Goal: Transaction & Acquisition: Download file/media

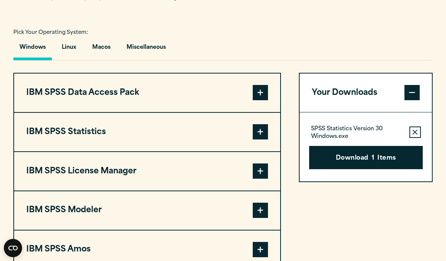
scroll to position [532, 0]
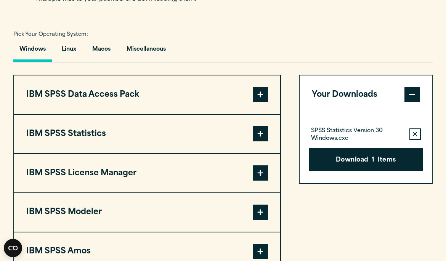
click at [257, 142] on span at bounding box center [260, 133] width 15 height 15
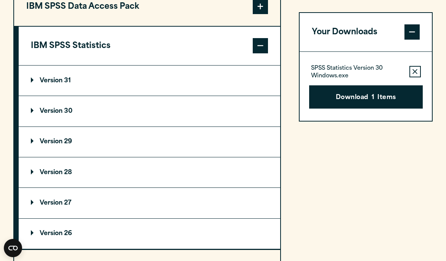
scroll to position [618, 0]
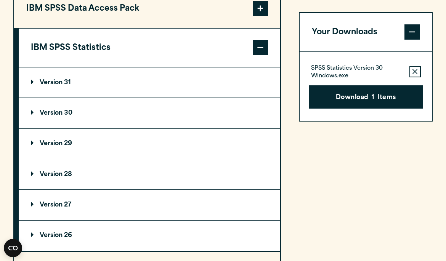
click at [56, 116] on p "Version 30" at bounding box center [52, 113] width 42 height 6
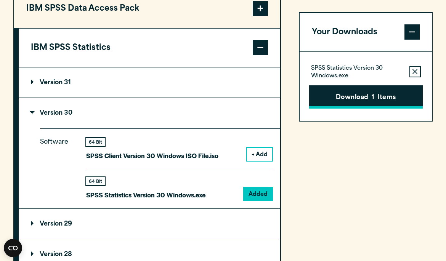
click at [350, 101] on button "Download 1 Items" at bounding box center [366, 97] width 114 height 24
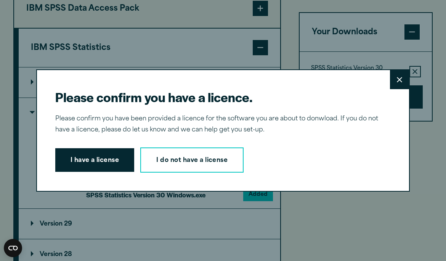
click at [393, 89] on button "Close" at bounding box center [399, 79] width 19 height 19
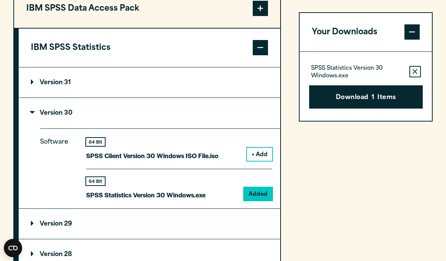
scroll to position [647, 0]
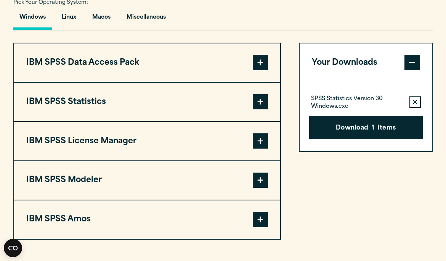
scroll to position [578, 0]
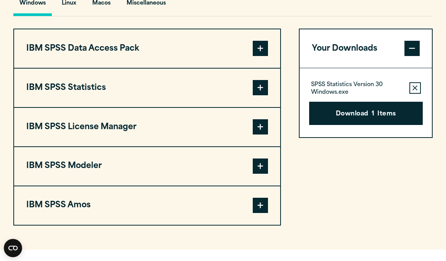
click at [160, 107] on button "IBM SPSS Statistics" at bounding box center [147, 88] width 266 height 39
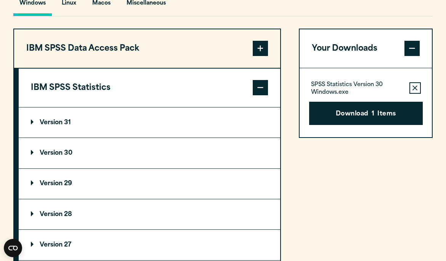
click at [64, 156] on p "Version 30" at bounding box center [52, 153] width 42 height 6
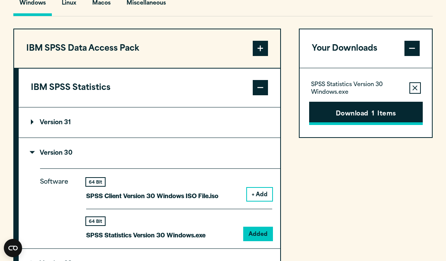
click at [348, 126] on button "Download 1 Items" at bounding box center [366, 114] width 114 height 24
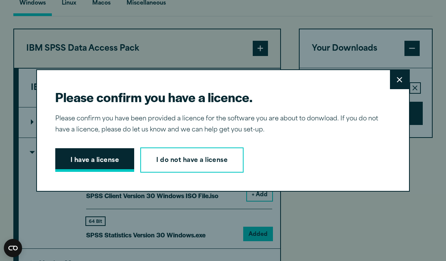
click at [109, 170] on button "I have a license" at bounding box center [94, 160] width 79 height 24
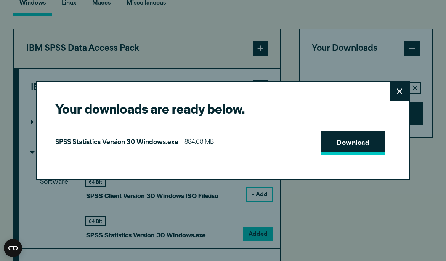
click at [356, 155] on link "Download" at bounding box center [353, 143] width 63 height 24
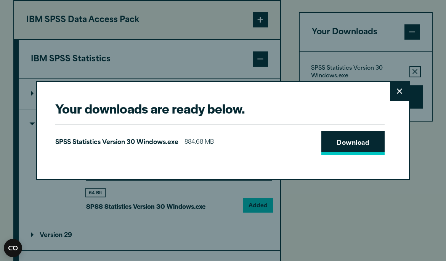
scroll to position [607, 0]
click at [372, 216] on div "Your downloads are ready below. Close SPSS Statistics Version 30 Windows.exe 88…" at bounding box center [223, 130] width 446 height 261
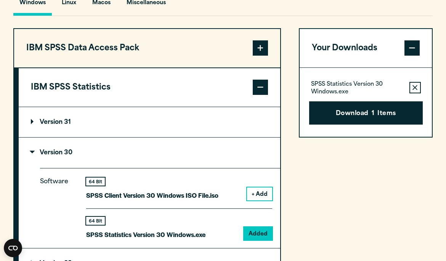
scroll to position [578, 0]
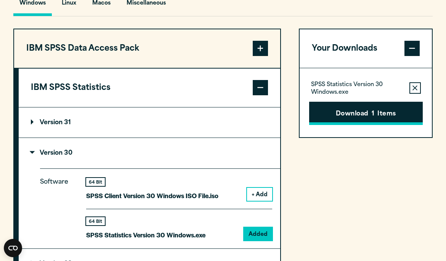
click at [352, 126] on button "Download 1 Items" at bounding box center [366, 114] width 114 height 24
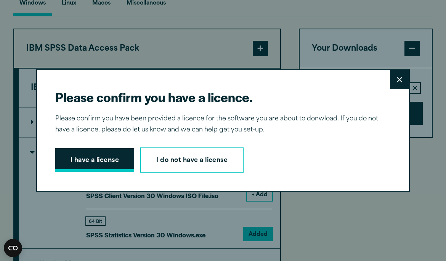
click at [117, 172] on button "I have a license" at bounding box center [94, 160] width 79 height 24
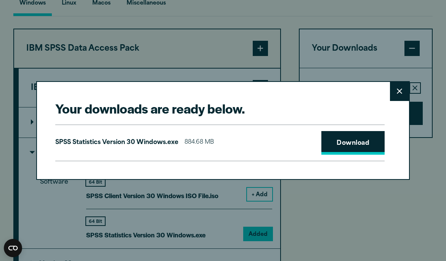
click at [377, 155] on link "Download" at bounding box center [353, 143] width 63 height 24
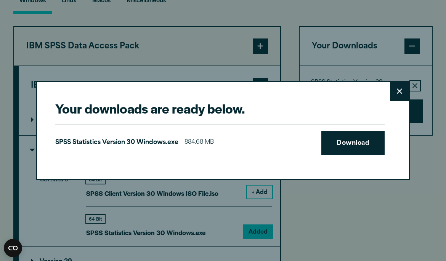
scroll to position [578, 0]
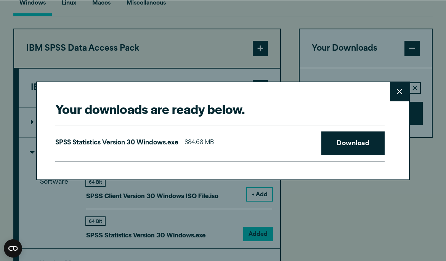
click at [393, 101] on button "Close" at bounding box center [399, 91] width 19 height 19
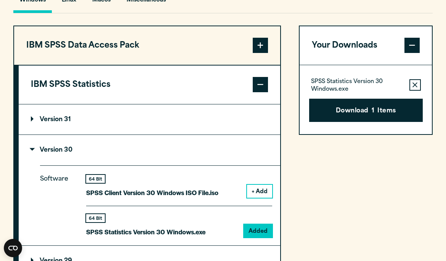
scroll to position [577, 0]
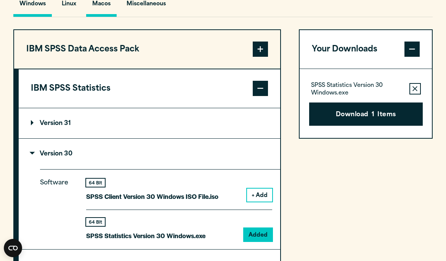
click at [106, 17] on button "Macos" at bounding box center [101, 6] width 31 height 22
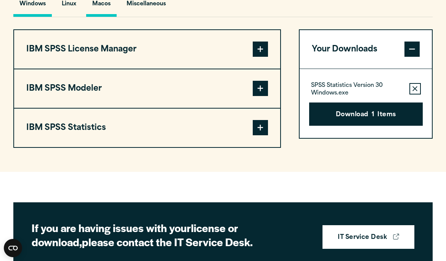
click at [37, 17] on button "Windows" at bounding box center [32, 6] width 39 height 22
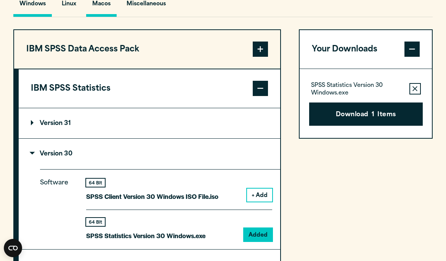
click at [105, 17] on button "Macos" at bounding box center [101, 6] width 31 height 22
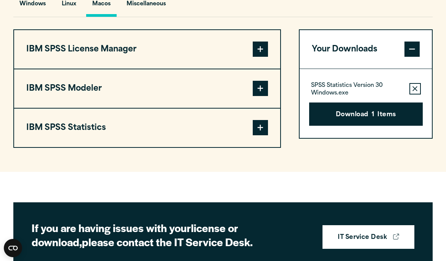
click at [198, 137] on button "IBM SPSS Statistics" at bounding box center [147, 128] width 266 height 39
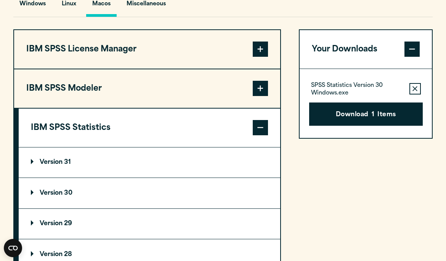
click at [98, 208] on summary "Version 30" at bounding box center [150, 193] width 262 height 30
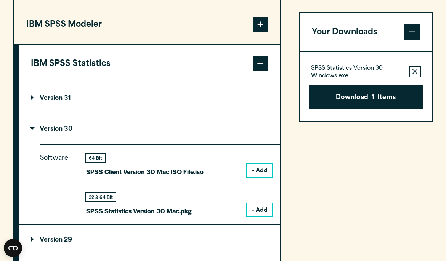
scroll to position [643, 0]
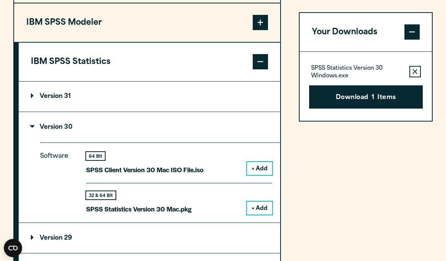
click at [411, 71] on button "Remove this item from your software download list" at bounding box center [415, 71] width 11 height 11
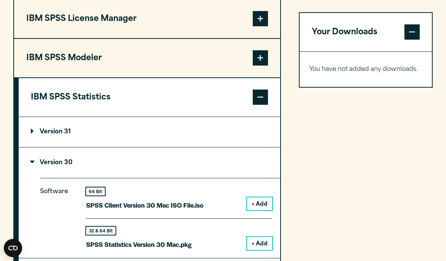
scroll to position [558, 0]
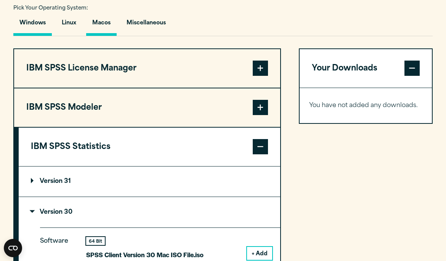
click at [33, 34] on button "Windows" at bounding box center [32, 25] width 39 height 22
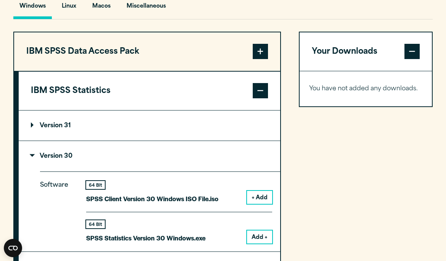
scroll to position [572, 0]
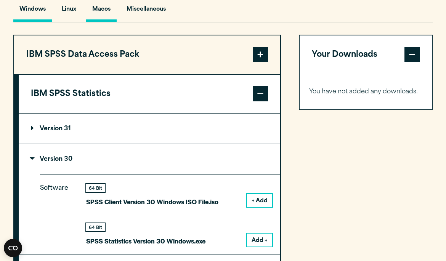
click at [108, 22] on button "Macos" at bounding box center [101, 11] width 31 height 22
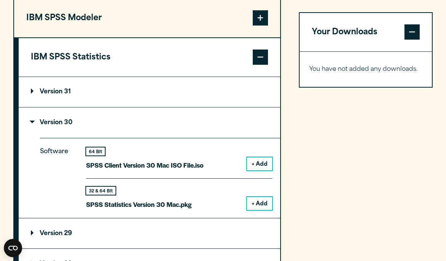
scroll to position [648, 0]
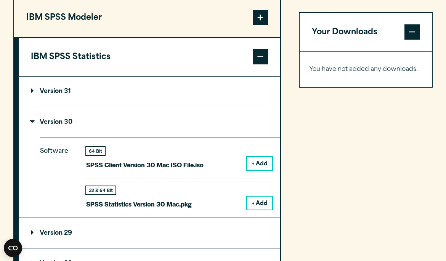
click at [255, 210] on button "+ Add" at bounding box center [259, 203] width 25 height 13
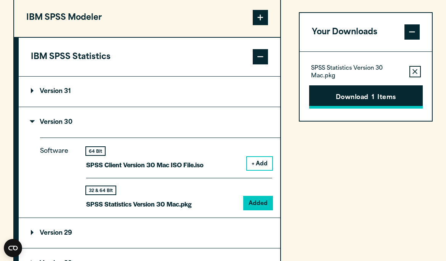
click at [373, 96] on span "1" at bounding box center [373, 98] width 3 height 10
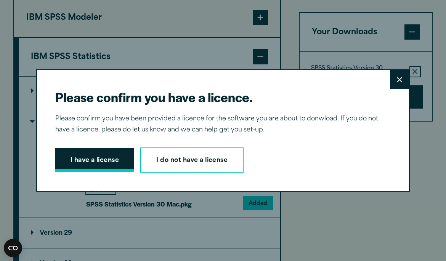
click at [124, 172] on button "I have a license" at bounding box center [94, 160] width 79 height 24
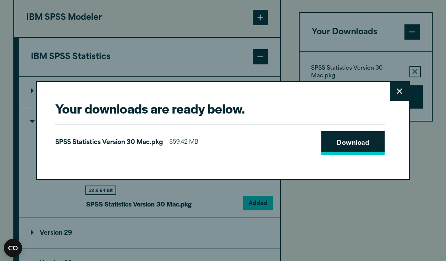
click at [361, 154] on link "Download" at bounding box center [353, 143] width 63 height 24
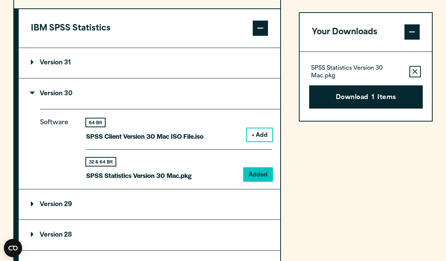
drag, startPoint x: 328, startPoint y: 237, endPoint x: 356, endPoint y: 147, distance: 94.5
click at [356, 147] on div "Your downloads are ready below. Close SPSS Statistics Version 30 Mac.pkg 859.42…" at bounding box center [223, 130] width 446 height 261
click at [365, 193] on div "Your Downloads SPSS Statistics Version 30 Mac.pkg Remove this item from your so…" at bounding box center [366, 121] width 134 height 383
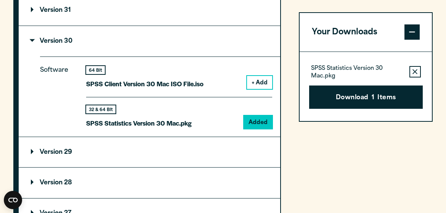
scroll to position [723, 0]
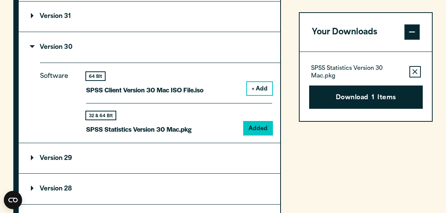
click at [329, 69] on p "SPSS Statistics Version 30 Mac.pkg" at bounding box center [357, 71] width 92 height 15
click at [358, 77] on p "SPSS Statistics Version 30 Mac.pkg" at bounding box center [357, 71] width 92 height 15
click at [135, 135] on p "SPSS Statistics Version 30 Mac.pkg" at bounding box center [139, 129] width 106 height 11
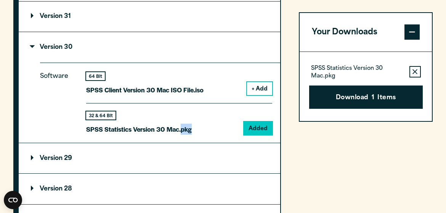
click at [135, 135] on p "SPSS Statistics Version 30 Mac.pkg" at bounding box center [139, 129] width 106 height 11
click at [201, 129] on div "32 & 64 Bit SPSS Statistics Version 30 Mac.pkg Added" at bounding box center [179, 119] width 186 height 32
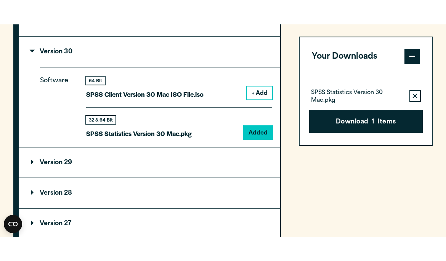
scroll to position [746, 0]
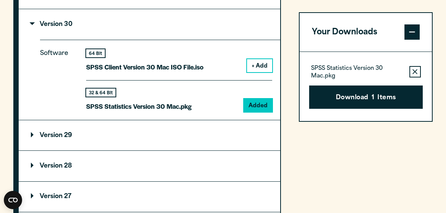
click at [299, 135] on div "IBM SPSS Data Access Pack Version 8 Plugin 32 & 64 Bit Data Access Pack 8.0.zip…" at bounding box center [223, 51] width 420 height 383
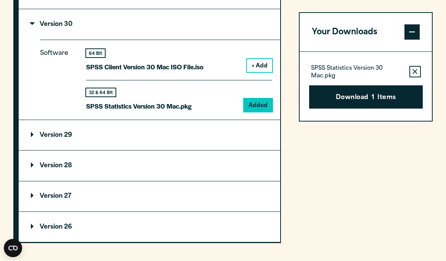
drag, startPoint x: 438, startPoint y: 229, endPoint x: 440, endPoint y: 286, distance: 56.5
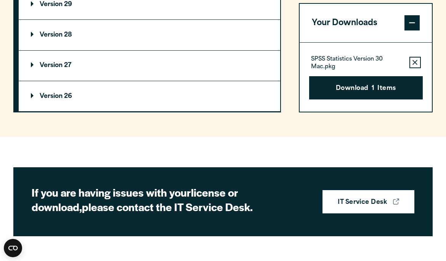
scroll to position [883, 0]
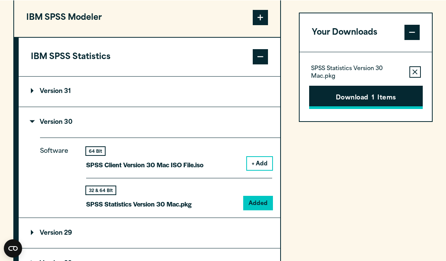
scroll to position [648, 0]
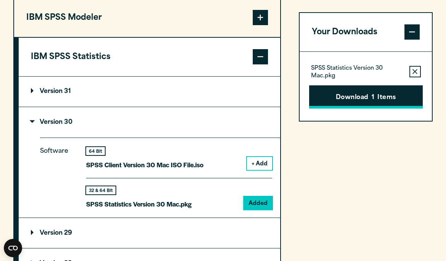
click at [338, 98] on button "Download 1 Items" at bounding box center [366, 97] width 114 height 24
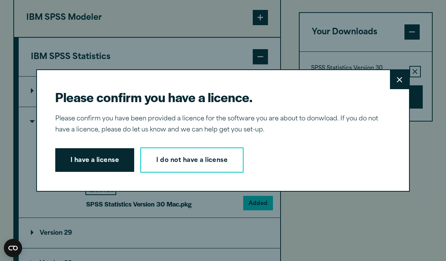
click at [394, 89] on button "Close" at bounding box center [399, 79] width 19 height 19
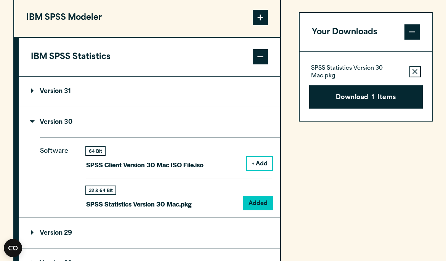
click at [340, 70] on p "SPSS Statistics Version 30 Mac.pkg" at bounding box center [357, 71] width 92 height 15
click at [349, 82] on div "Download 1 Items" at bounding box center [366, 94] width 114 height 30
click at [350, 96] on button "Download 1 Items" at bounding box center [366, 97] width 114 height 24
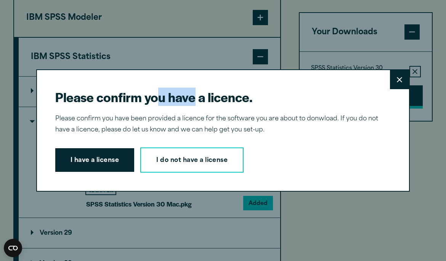
click at [350, 96] on div "Please confirm you have a licence. Close Please confirm you have been provided …" at bounding box center [223, 130] width 446 height 261
click at [107, 172] on button "I have a license" at bounding box center [94, 160] width 79 height 24
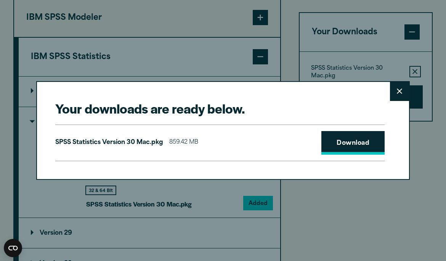
click at [342, 155] on link "Download" at bounding box center [353, 143] width 63 height 24
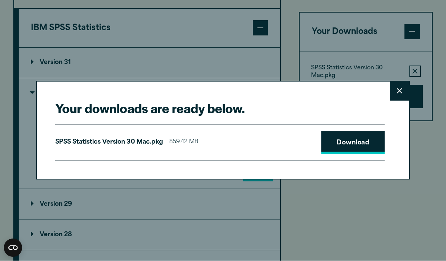
scroll to position [677, 0]
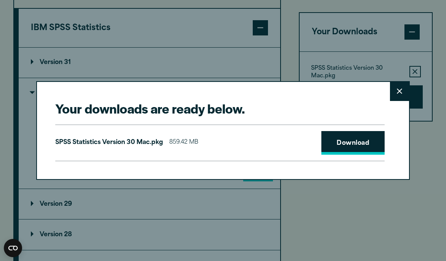
click at [360, 145] on link "Download" at bounding box center [353, 143] width 63 height 24
click at [286, 137] on div "SPSS Statistics Version 30 Mac.pkg 859.42 MB Download" at bounding box center [220, 143] width 330 height 37
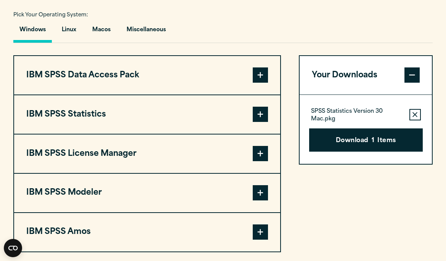
scroll to position [559, 0]
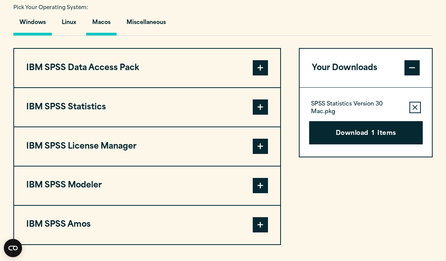
click at [110, 35] on button "Macos" at bounding box center [101, 25] width 31 height 22
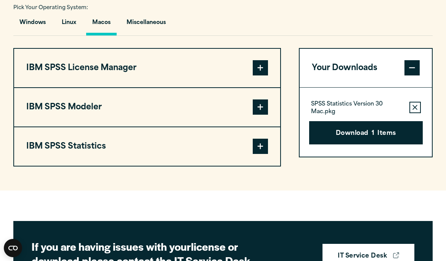
click at [156, 156] on button "IBM SPSS Statistics" at bounding box center [147, 146] width 266 height 39
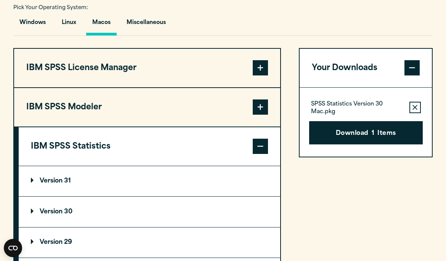
click at [66, 215] on p "Version 30" at bounding box center [52, 212] width 42 height 6
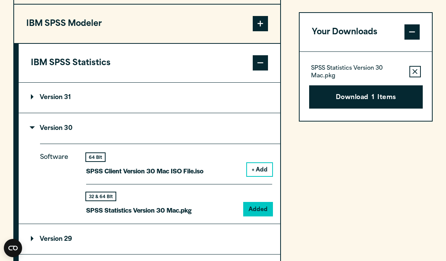
scroll to position [645, 0]
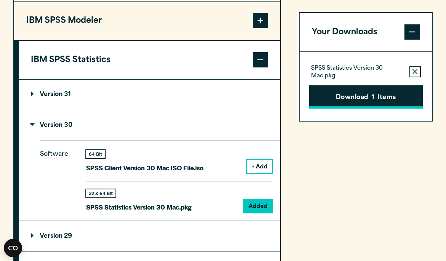
click at [351, 98] on button "Download 1 Items" at bounding box center [366, 97] width 114 height 24
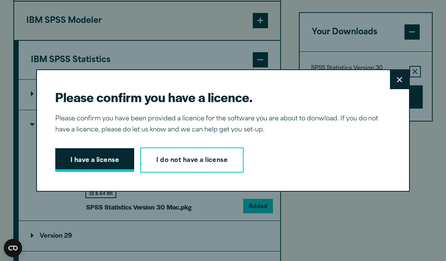
click at [69, 167] on button "I have a license" at bounding box center [94, 160] width 79 height 24
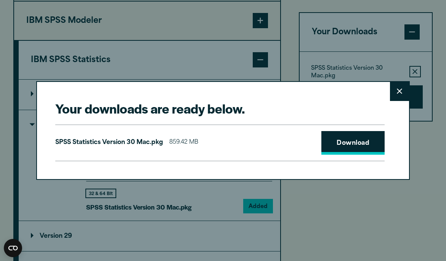
click at [356, 147] on link "Download" at bounding box center [353, 143] width 63 height 24
click at [401, 94] on icon at bounding box center [399, 92] width 5 height 6
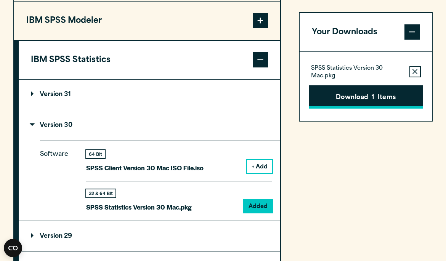
click at [354, 100] on button "Download 1 Items" at bounding box center [366, 97] width 114 height 24
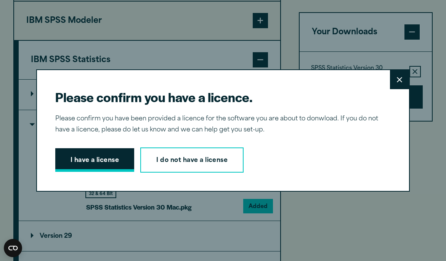
click at [84, 157] on button "I have a license" at bounding box center [94, 160] width 79 height 24
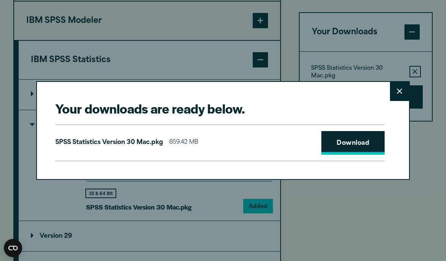
click at [353, 135] on link "Download" at bounding box center [353, 143] width 63 height 24
click at [396, 90] on button "Close" at bounding box center [399, 91] width 19 height 19
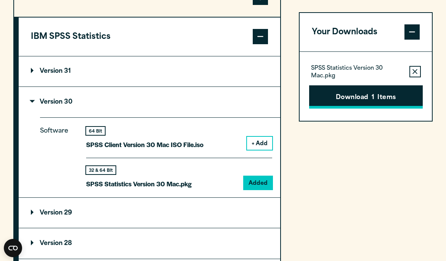
scroll to position [668, 0]
click at [370, 101] on button "Download 1 Items" at bounding box center [366, 97] width 114 height 24
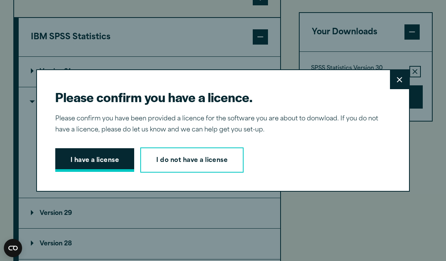
click at [106, 172] on button "I have a license" at bounding box center [94, 160] width 79 height 24
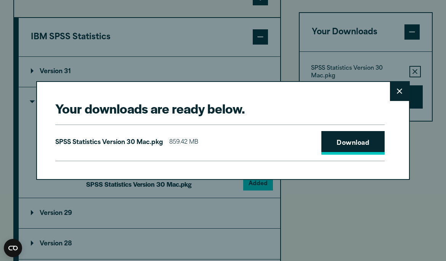
click at [370, 155] on link "Download" at bounding box center [353, 143] width 63 height 24
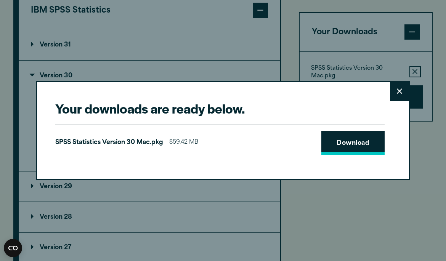
scroll to position [697, 0]
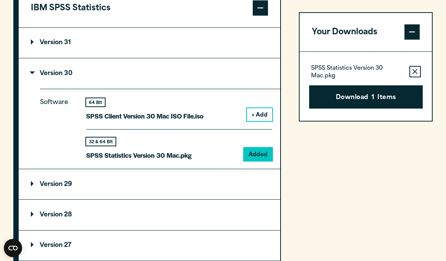
click at [315, 228] on div "Your downloads are ready below. Close SPSS Statistics Version 30 Mac.pkg 859.42…" at bounding box center [223, 130] width 446 height 261
